Goal: Transaction & Acquisition: Purchase product/service

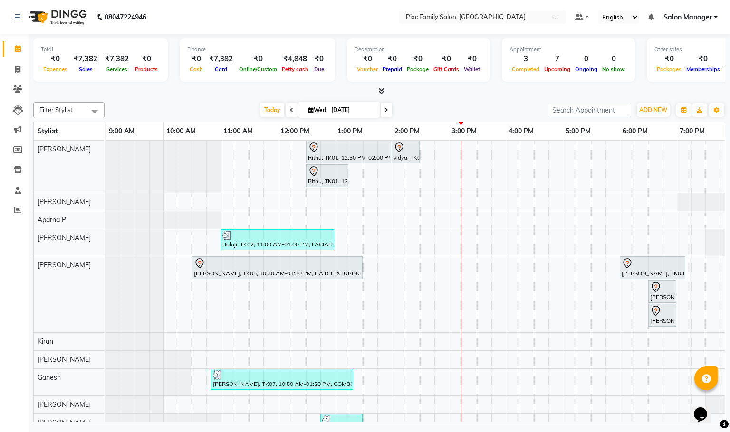
scroll to position [0, 66]
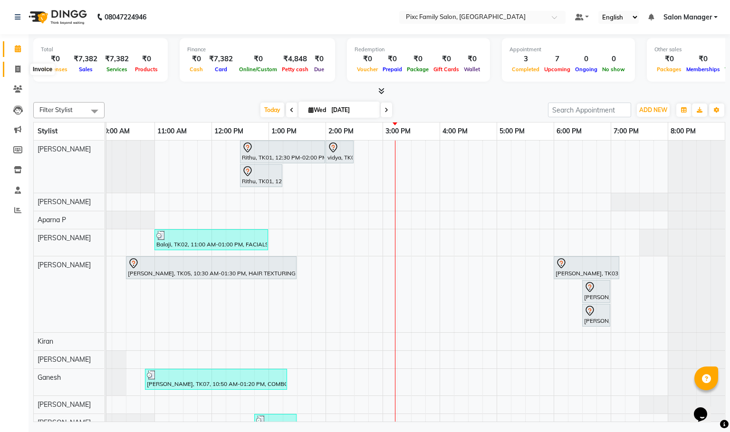
click at [11, 64] on span at bounding box center [18, 69] width 17 height 11
select select "3509"
select select "service"
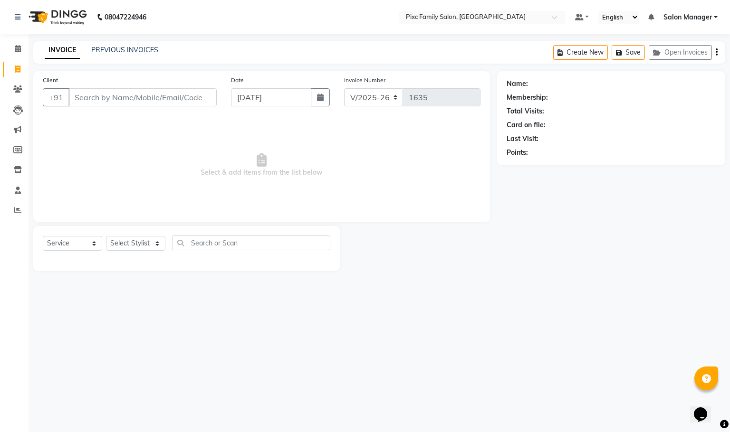
click at [110, 106] on input "Client" at bounding box center [142, 97] width 148 height 18
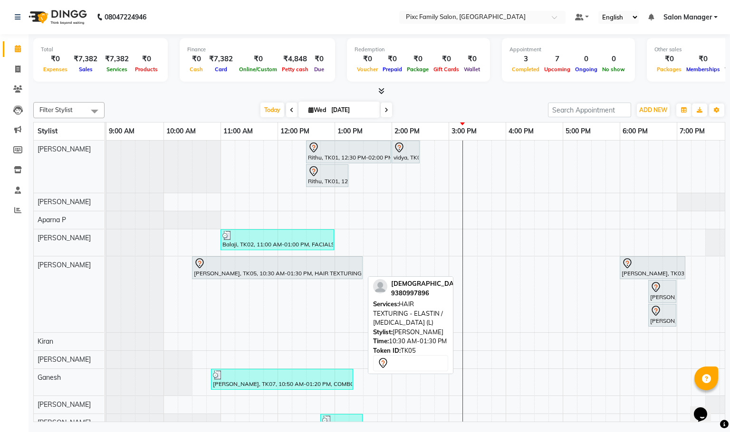
click at [248, 262] on div at bounding box center [277, 263] width 167 height 11
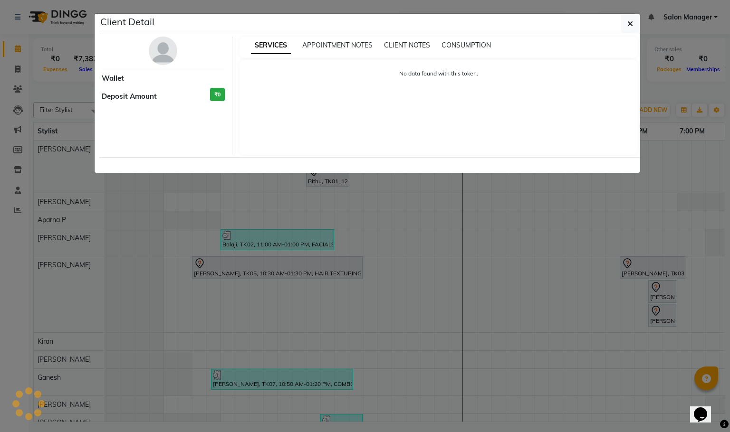
select select "7"
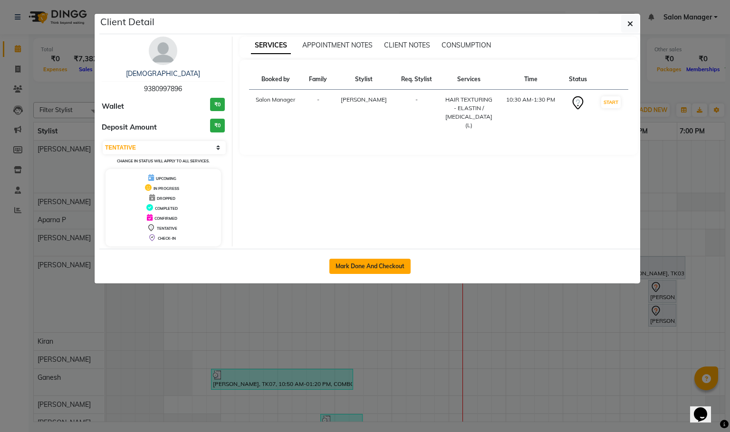
click at [364, 269] on button "Mark Done And Checkout" at bounding box center [369, 266] width 81 height 15
select select "service"
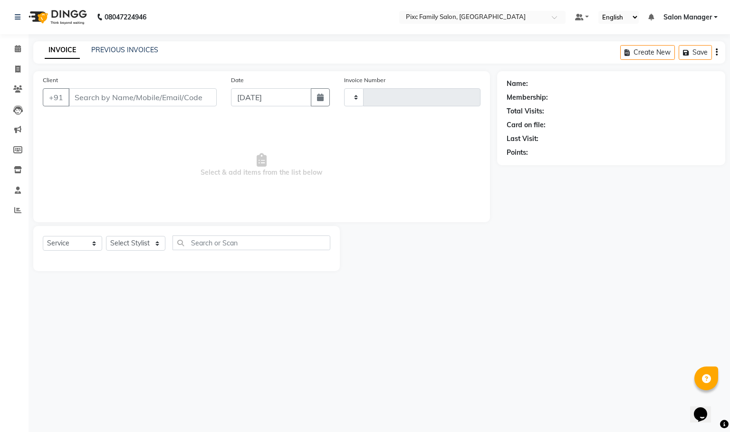
type input "1635"
select select "3509"
type input "9380997896"
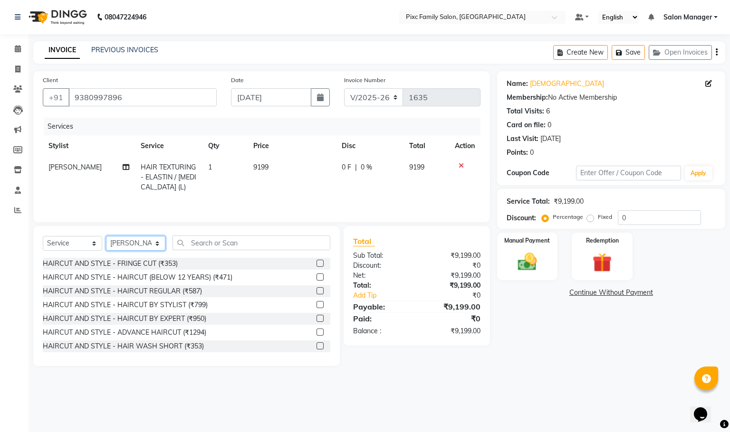
click at [129, 249] on select "Select Stylist [PERSON_NAME] [PERSON_NAME] [PERSON_NAME] Aparna P [PERSON_NAME]…" at bounding box center [135, 243] width 59 height 15
select select "66551"
click at [106, 240] on select "Select Stylist [PERSON_NAME] [PERSON_NAME] [PERSON_NAME] Aparna P [PERSON_NAME]…" at bounding box center [135, 243] width 59 height 15
click at [86, 176] on td "[PERSON_NAME]" at bounding box center [89, 177] width 92 height 41
select select "64028"
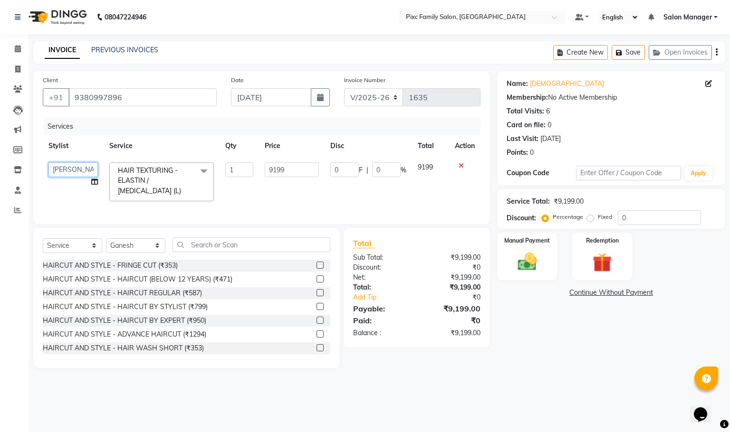
click at [90, 165] on select "[PERSON_NAME] [PERSON_NAME] [PERSON_NAME] Aparna P [PERSON_NAME] [PERSON_NAME] …" at bounding box center [72, 170] width 49 height 15
select select "66551"
click at [351, 166] on input "0" at bounding box center [344, 170] width 29 height 15
type input "7999"
click at [372, 194] on td "7999 F | 0 %" at bounding box center [368, 182] width 87 height 50
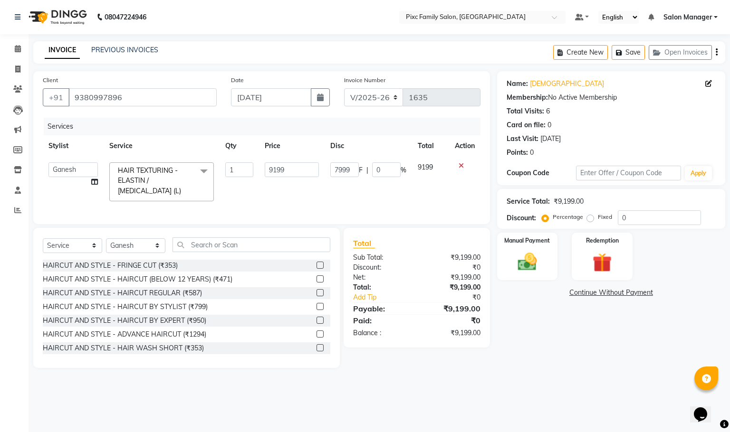
select select "66551"
click at [353, 164] on input "7999" at bounding box center [344, 170] width 29 height 15
type input "7"
type input "1200"
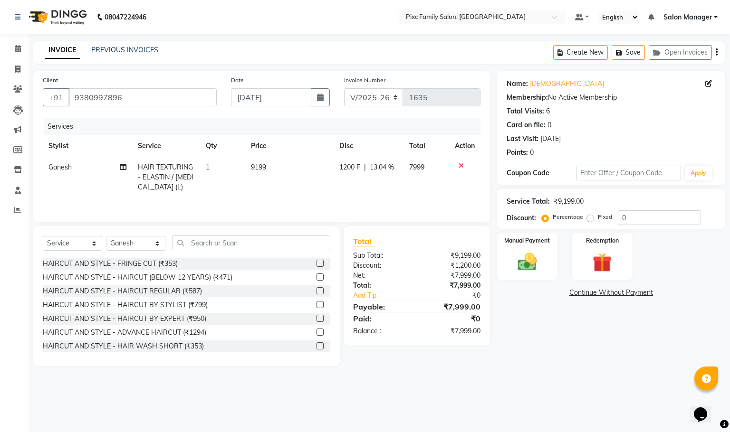
click at [405, 197] on tr "Ganesh HAIR TEXTURING - ELASTIN / [MEDICAL_DATA] (L) 1 9199 1200 F | 13.04 % 79…" at bounding box center [262, 177] width 438 height 41
click at [521, 261] on img at bounding box center [527, 262] width 32 height 23
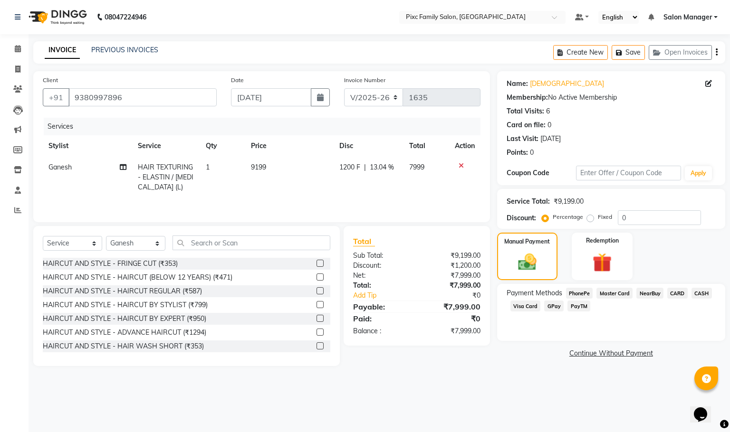
click at [678, 296] on span "CARD" at bounding box center [677, 293] width 20 height 11
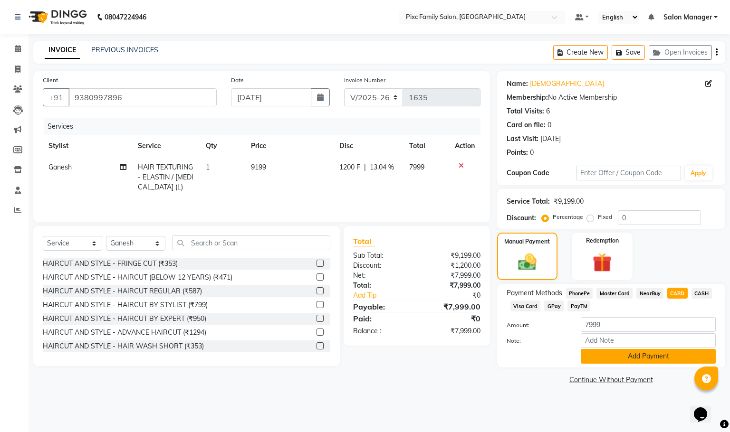
click at [685, 354] on button "Add Payment" at bounding box center [648, 356] width 135 height 15
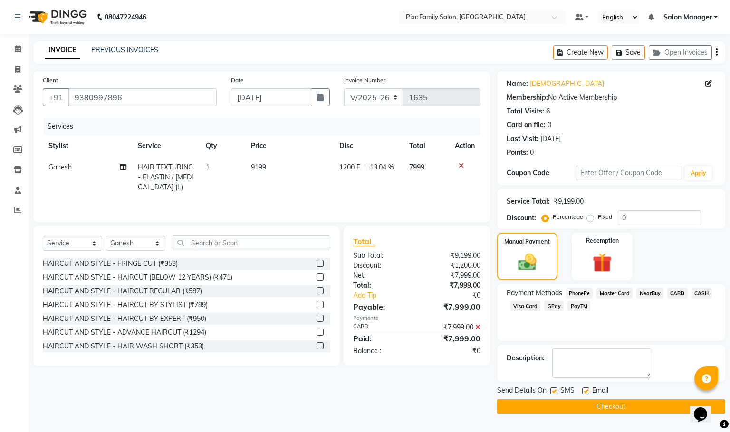
click at [602, 408] on button "Checkout" at bounding box center [611, 407] width 228 height 15
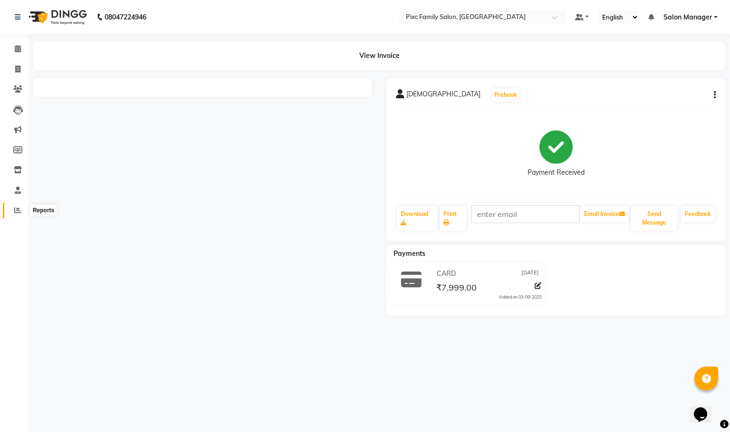
click at [18, 207] on icon at bounding box center [17, 210] width 7 height 7
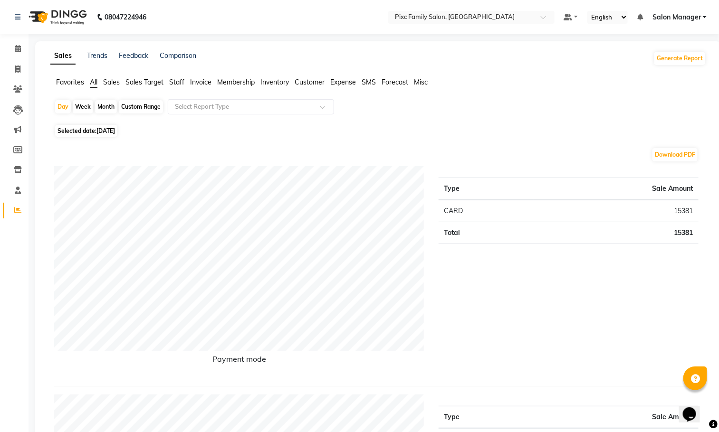
click at [107, 103] on div "Month" at bounding box center [106, 106] width 22 height 13
select select "9"
select select "2025"
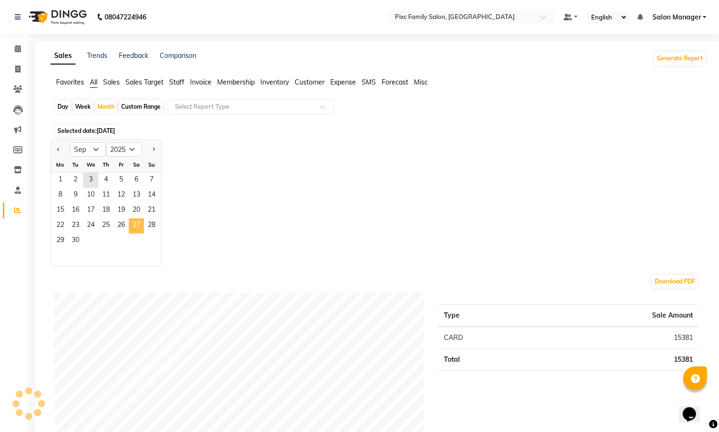
click at [131, 227] on span "27" at bounding box center [136, 226] width 15 height 15
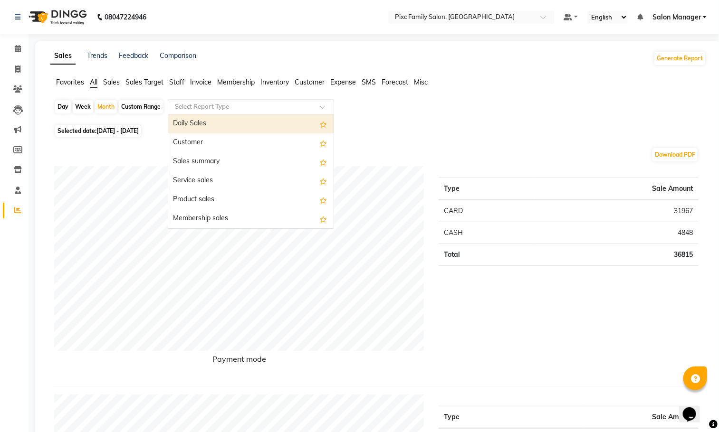
click at [180, 107] on input "text" at bounding box center [241, 107] width 137 height 10
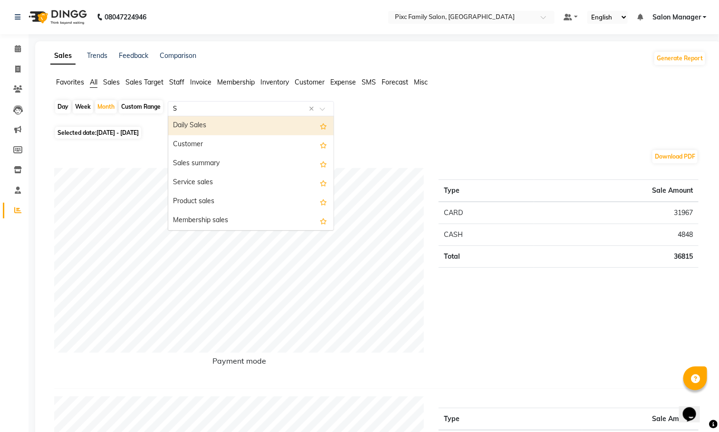
type input "ST"
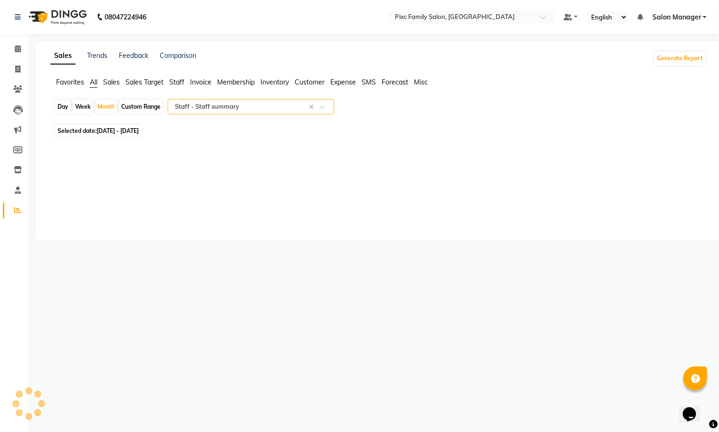
select select "full_report"
select select "csv"
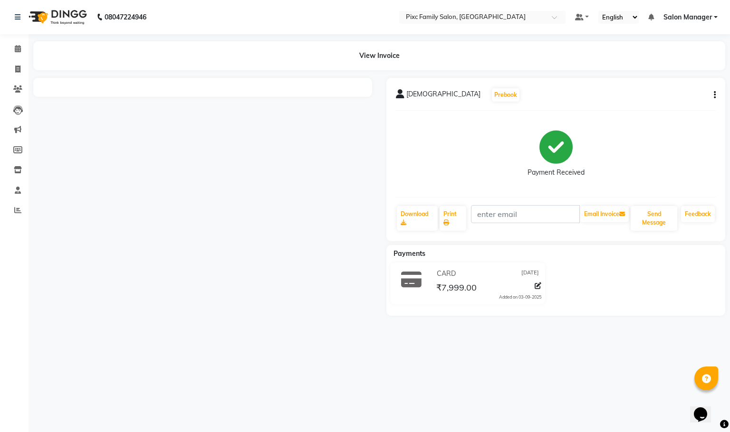
select select "service"
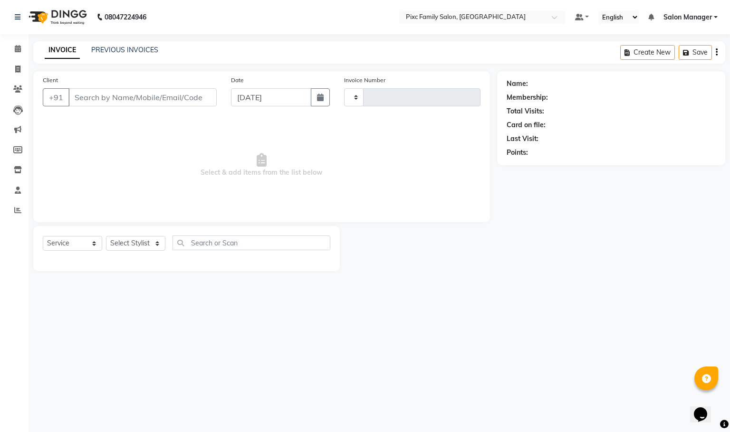
type input "1636"
select select "3509"
type input "9380997896"
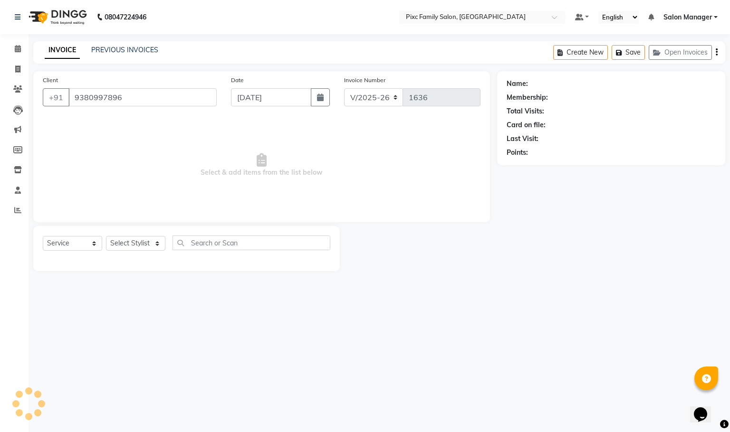
select select "66551"
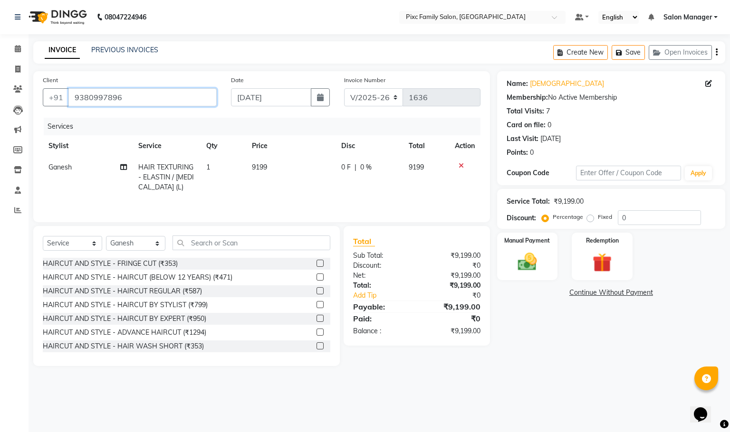
click at [150, 100] on input "9380997896" at bounding box center [142, 97] width 148 height 18
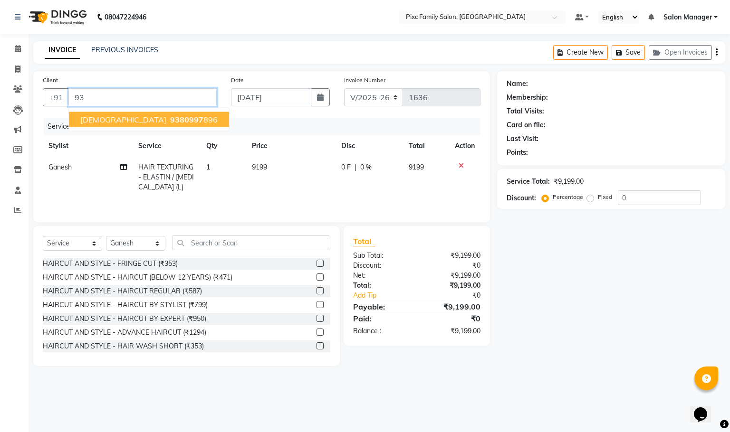
type input "9"
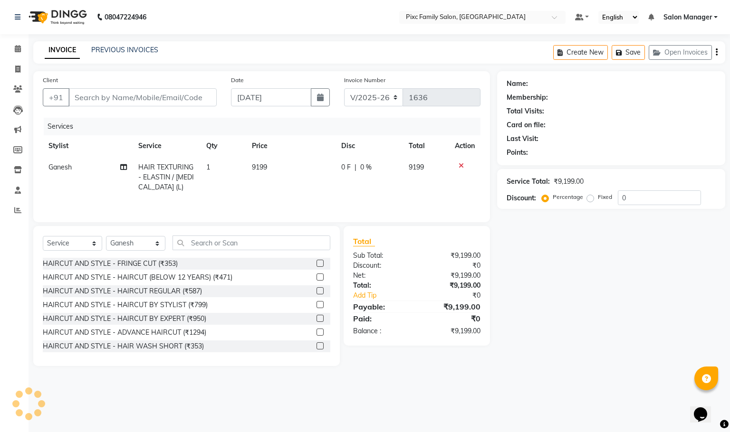
click at [164, 69] on main "INVOICE PREVIOUS INVOICES Create New Save Open Invoices Client +91 Date [DATE] …" at bounding box center [379, 210] width 701 height 339
click at [461, 167] on icon at bounding box center [461, 166] width 5 height 7
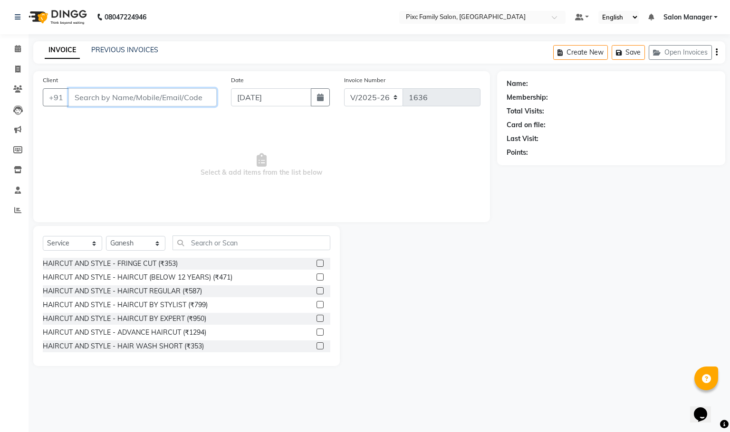
click at [173, 103] on input "Client" at bounding box center [142, 97] width 148 height 18
type input "8"
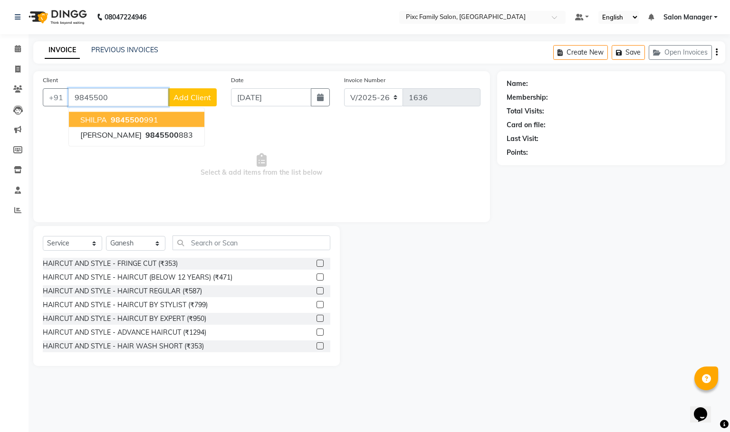
click at [143, 121] on ngb-highlight "9845500 991" at bounding box center [133, 120] width 49 height 10
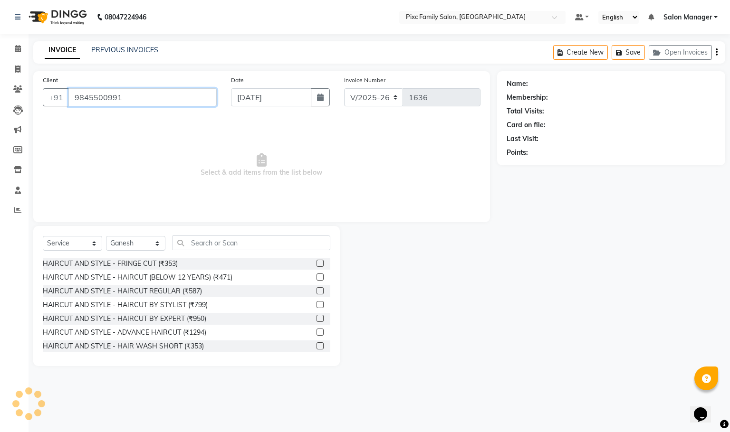
type input "9845500991"
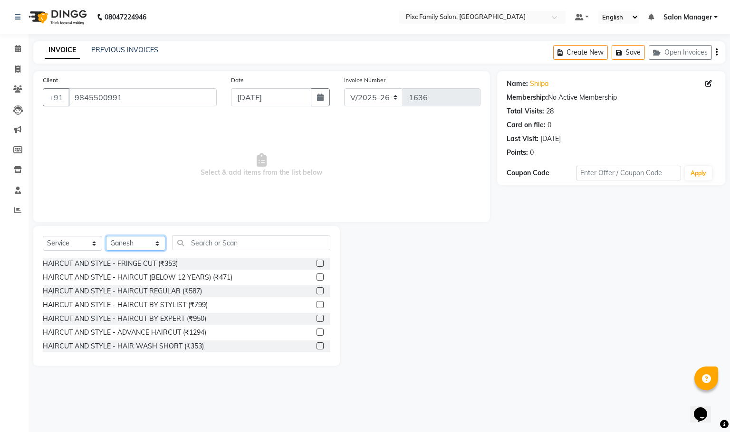
click at [143, 249] on select "Select Stylist [PERSON_NAME] [PERSON_NAME] [PERSON_NAME] Aparna P [PERSON_NAME]…" at bounding box center [135, 243] width 59 height 15
select select "16506"
click at [106, 237] on select "Select Stylist [PERSON_NAME] [PERSON_NAME] [PERSON_NAME] Aparna P [PERSON_NAME]…" at bounding box center [135, 243] width 59 height 15
click at [316, 319] on label at bounding box center [319, 318] width 7 height 7
click at [316, 319] on input "checkbox" at bounding box center [319, 319] width 6 height 6
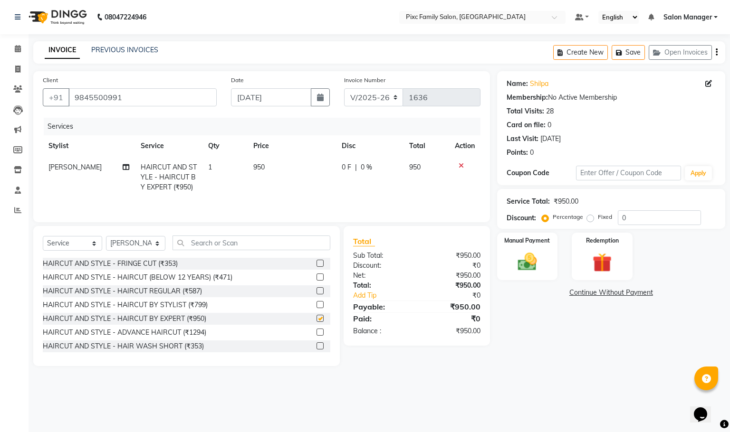
checkbox input "false"
click at [526, 260] on img at bounding box center [527, 262] width 32 height 23
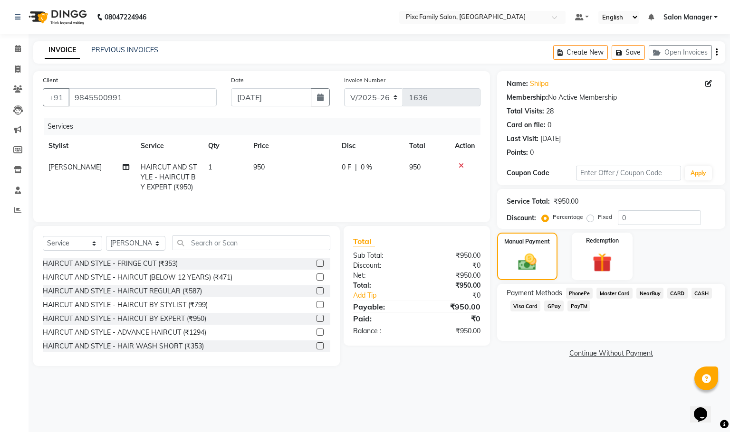
click at [672, 294] on span "CARD" at bounding box center [677, 293] width 20 height 11
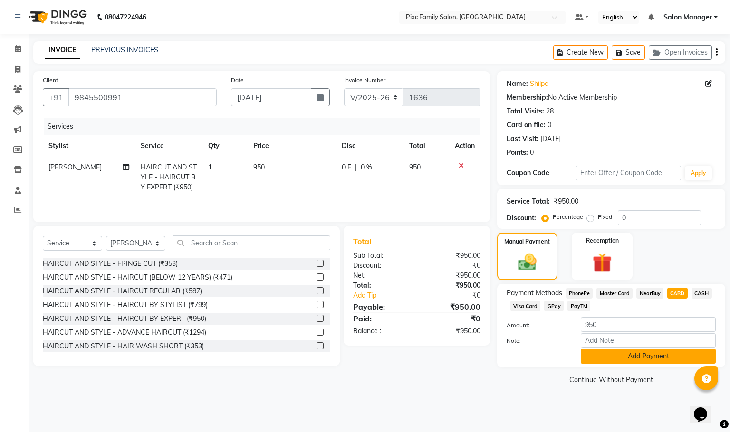
click at [655, 357] on button "Add Payment" at bounding box center [648, 356] width 135 height 15
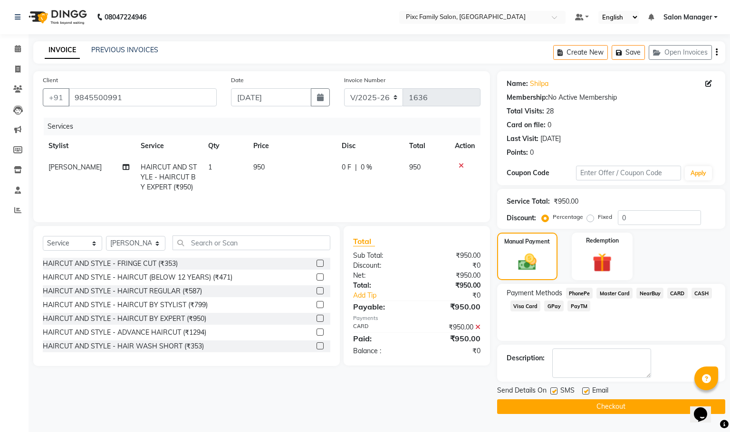
click at [616, 410] on button "Checkout" at bounding box center [611, 407] width 228 height 15
click at [604, 405] on button "Checkout" at bounding box center [611, 407] width 228 height 15
click at [678, 294] on span "CARD" at bounding box center [677, 293] width 20 height 11
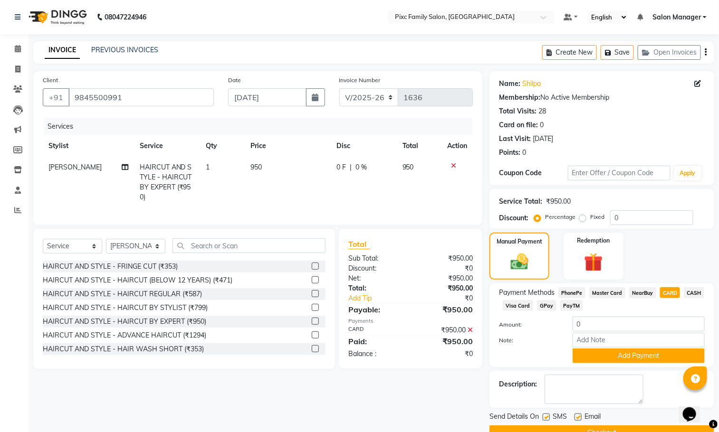
click at [469, 334] on icon at bounding box center [470, 330] width 5 height 7
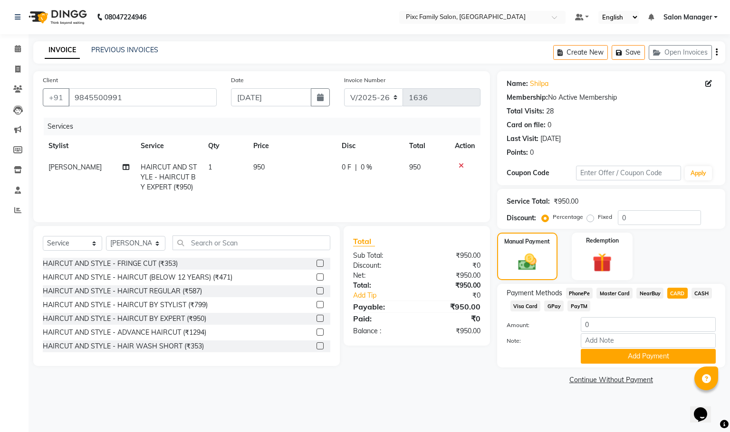
click at [669, 290] on span "CARD" at bounding box center [677, 293] width 20 height 11
type input "950"
click at [609, 358] on button "Add Payment" at bounding box center [648, 356] width 135 height 15
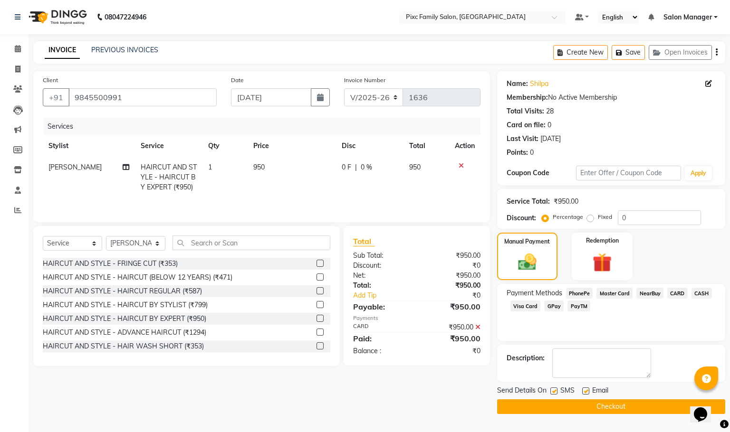
click at [598, 405] on button "Checkout" at bounding box center [611, 407] width 228 height 15
click at [460, 165] on icon at bounding box center [461, 166] width 5 height 7
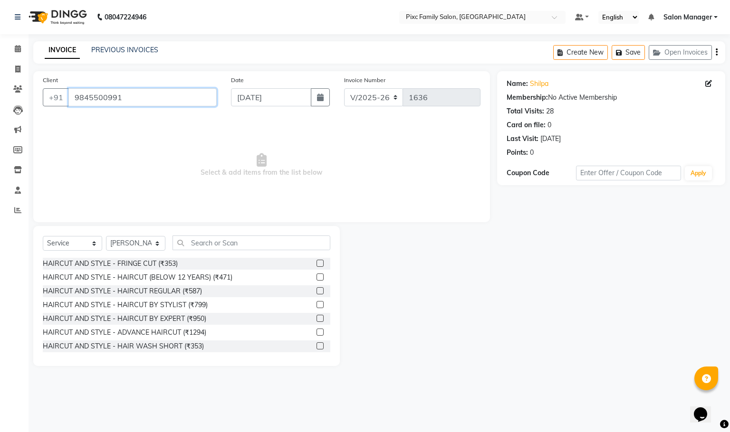
click at [122, 101] on input "9845500991" at bounding box center [142, 97] width 148 height 18
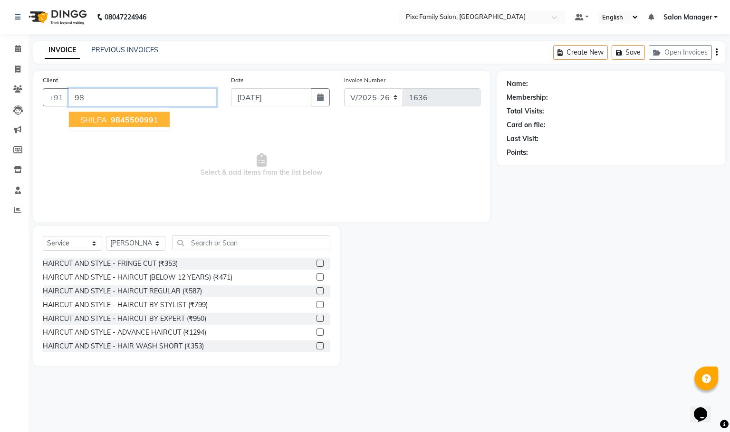
type input "9"
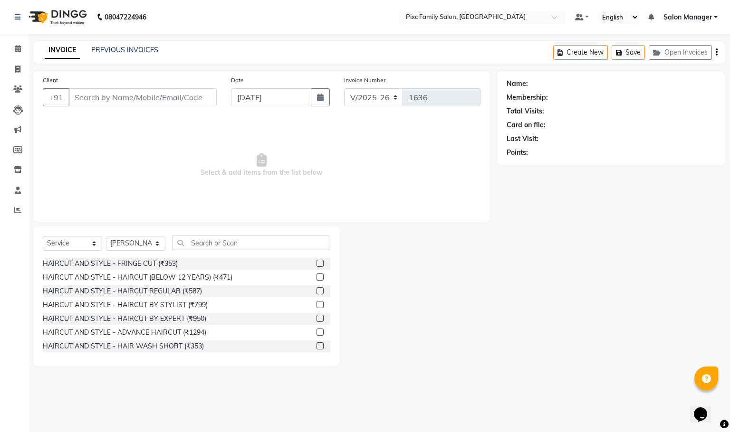
click at [33, 117] on div "Client +91 Date [DATE] Invoice Number V/2025 V/[PHONE_NUMBER] Select & add item…" at bounding box center [261, 146] width 457 height 151
click at [30, 115] on div "Client +91 Date [DATE] Invoice Number V/2025 V/[PHONE_NUMBER] Select & add item…" at bounding box center [261, 218] width 471 height 295
click at [21, 71] on span at bounding box center [18, 69] width 17 height 11
select select "3509"
select select "service"
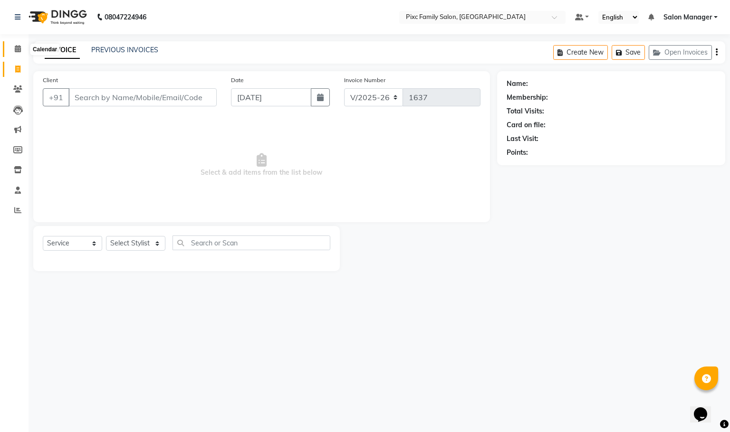
click at [19, 47] on icon at bounding box center [18, 48] width 6 height 7
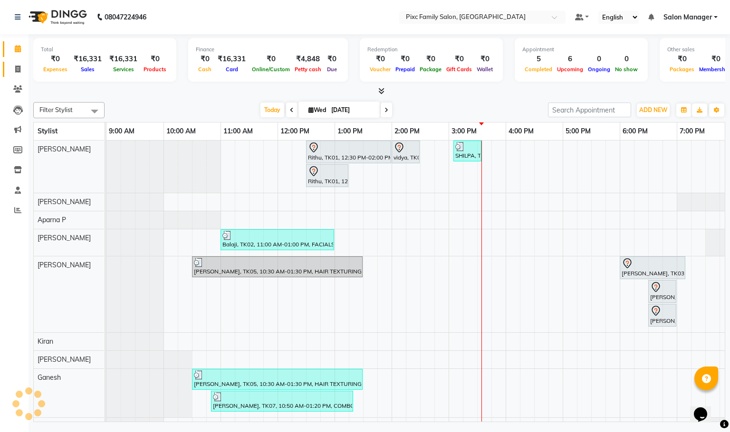
scroll to position [0, 66]
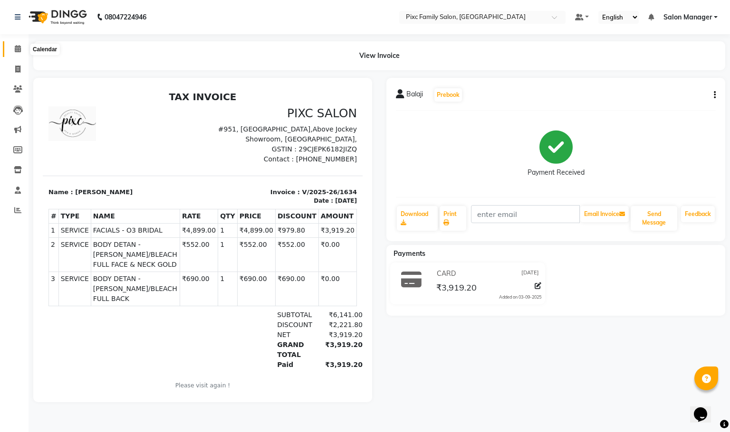
click at [16, 50] on icon at bounding box center [18, 48] width 6 height 7
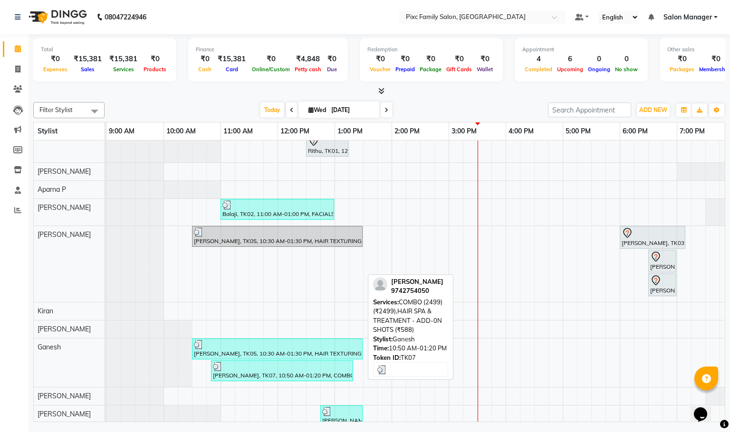
scroll to position [54, 0]
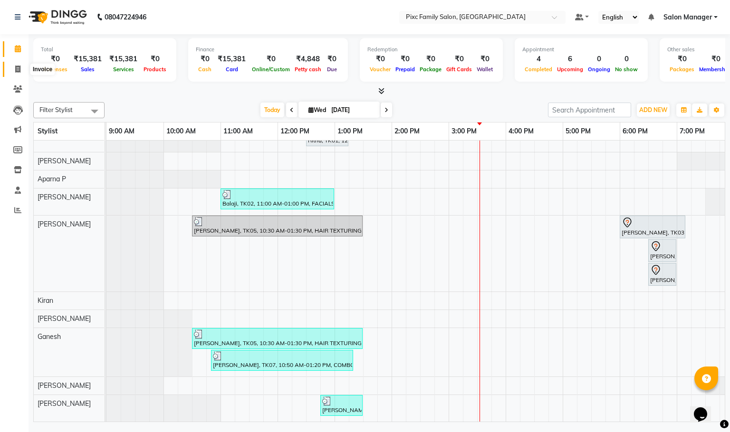
click at [17, 71] on icon at bounding box center [17, 69] width 5 height 7
select select "3509"
select select "service"
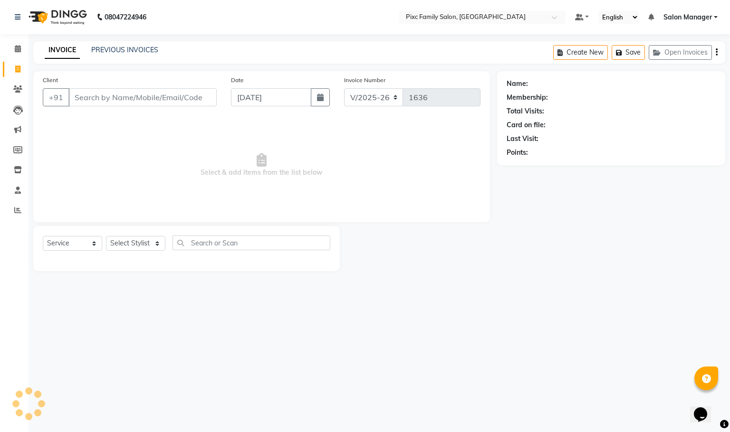
click at [119, 106] on input "Client" at bounding box center [142, 97] width 148 height 18
click at [124, 97] on input "Client" at bounding box center [142, 97] width 148 height 18
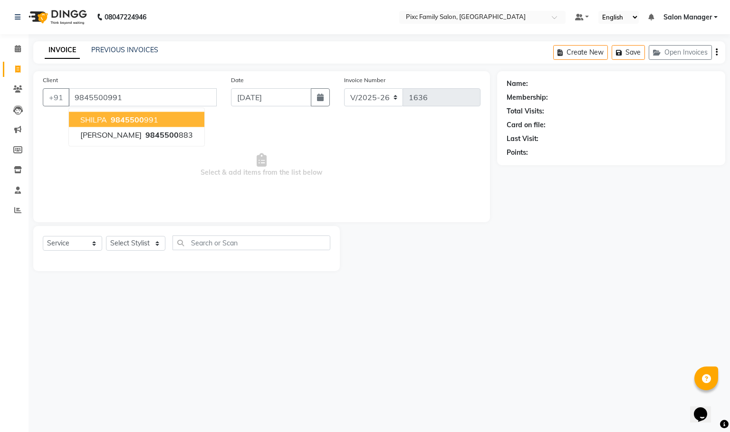
type input "9845500991"
click at [114, 119] on span "9845500" at bounding box center [127, 120] width 33 height 10
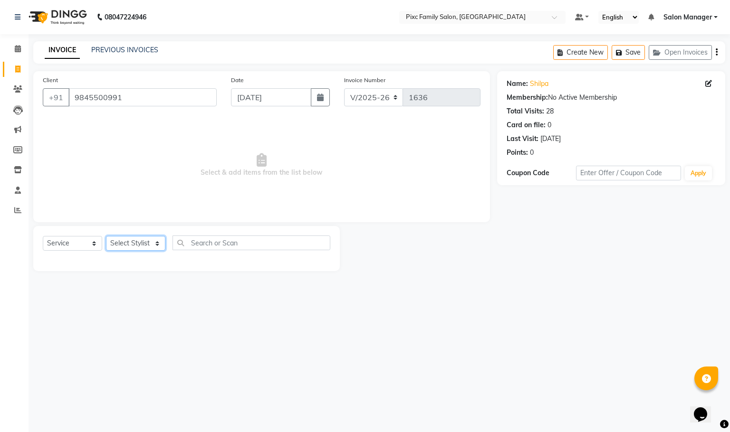
click at [147, 249] on select "Select Stylist [PERSON_NAME] [PERSON_NAME] [PERSON_NAME] Aparna P [PERSON_NAME]…" at bounding box center [135, 243] width 59 height 15
select select "16506"
click at [106, 237] on select "Select Stylist [PERSON_NAME] [PERSON_NAME] [PERSON_NAME] Aparna P [PERSON_NAME]…" at bounding box center [135, 243] width 59 height 15
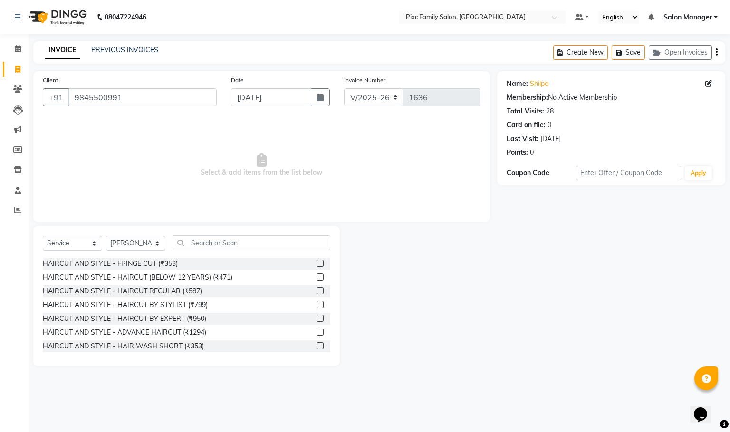
click at [316, 319] on label at bounding box center [319, 318] width 7 height 7
click at [316, 319] on input "checkbox" at bounding box center [319, 319] width 6 height 6
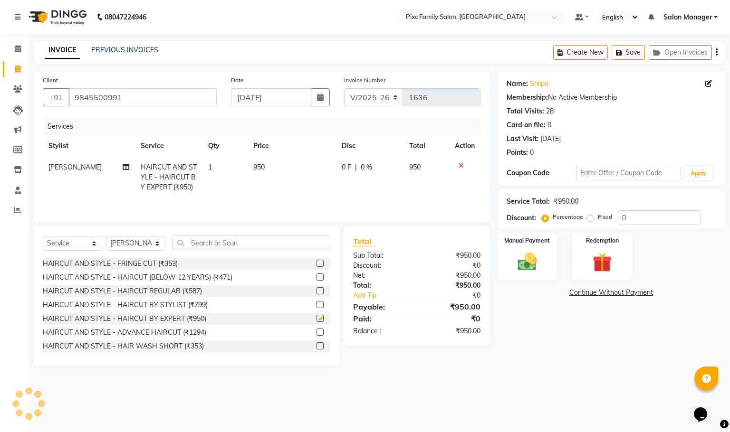
checkbox input "false"
click at [539, 262] on img at bounding box center [527, 262] width 32 height 23
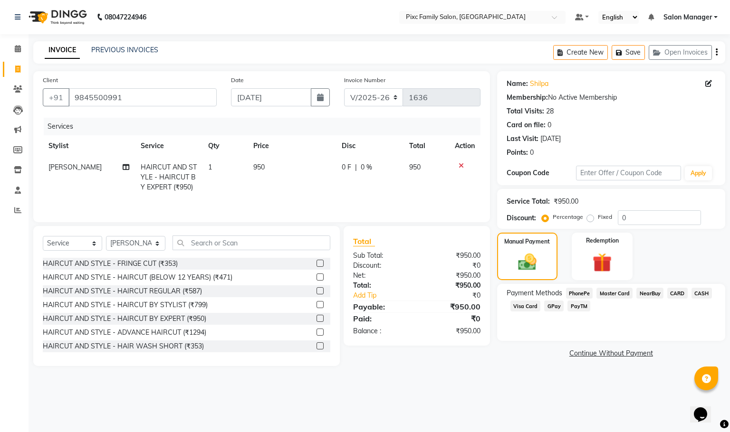
click at [677, 291] on span "CARD" at bounding box center [677, 293] width 20 height 11
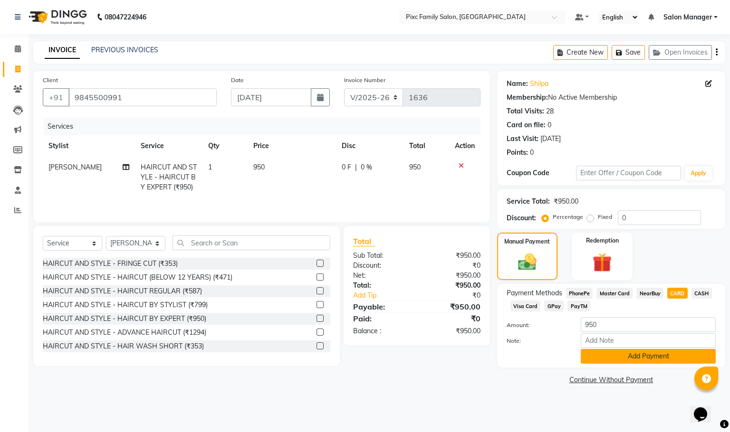
click at [642, 358] on button "Add Payment" at bounding box center [648, 356] width 135 height 15
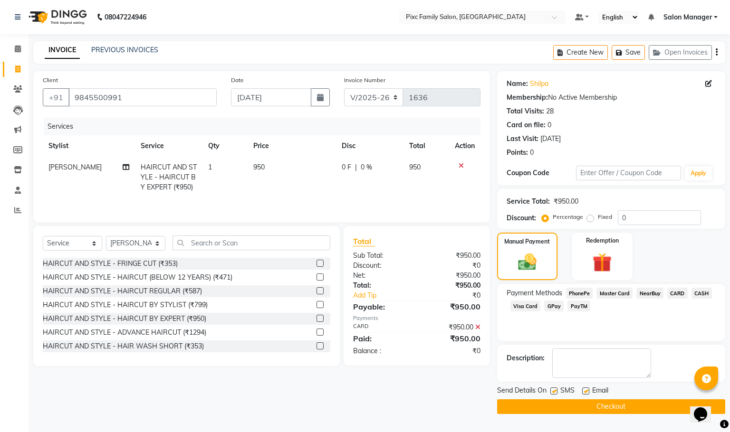
click at [619, 403] on button "Checkout" at bounding box center [611, 407] width 228 height 15
